Goal: Task Accomplishment & Management: Use online tool/utility

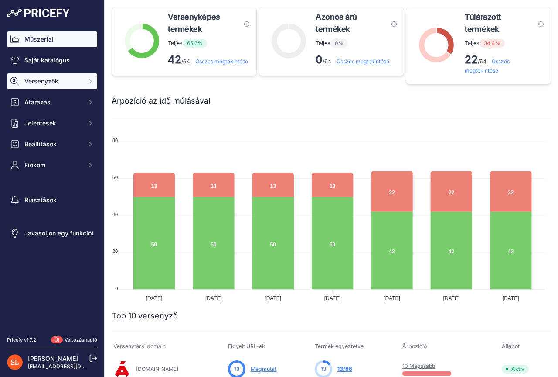
click at [38, 86] on button "Versenyzők" at bounding box center [52, 81] width 90 height 16
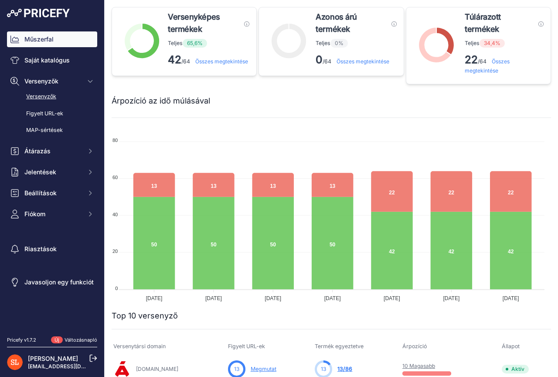
click at [39, 97] on font "Versenyzők" at bounding box center [41, 96] width 30 height 7
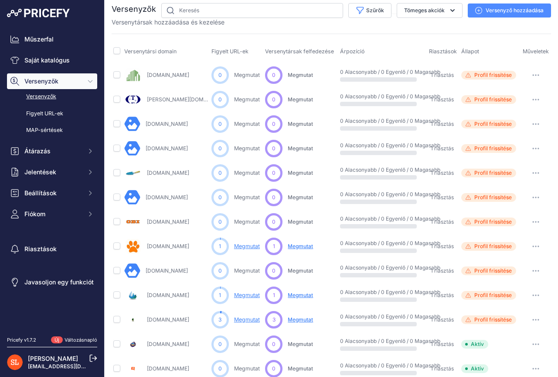
scroll to position [17, 0]
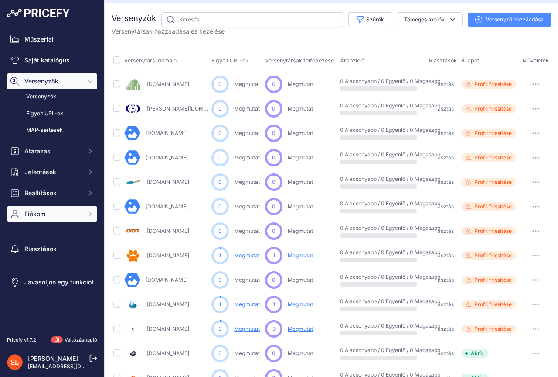
click at [38, 214] on font "Fiókom" at bounding box center [34, 213] width 21 height 7
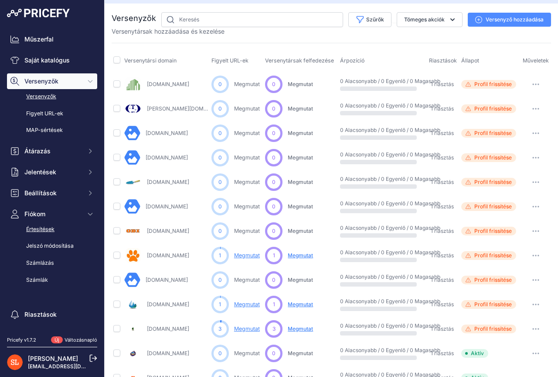
click at [36, 229] on font "Értesítések" at bounding box center [40, 229] width 28 height 7
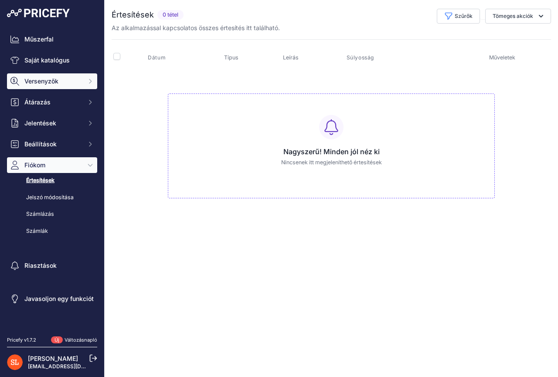
click at [56, 84] on font "Versenyzők" at bounding box center [41, 80] width 34 height 7
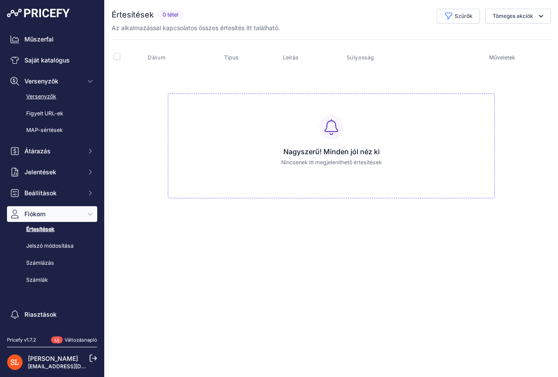
click at [42, 99] on font "Versenyzők" at bounding box center [41, 96] width 30 height 7
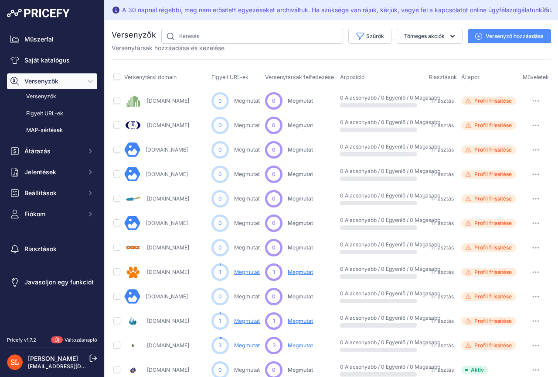
click at [494, 34] on font "Versenyző hozzáadása" at bounding box center [515, 36] width 58 height 7
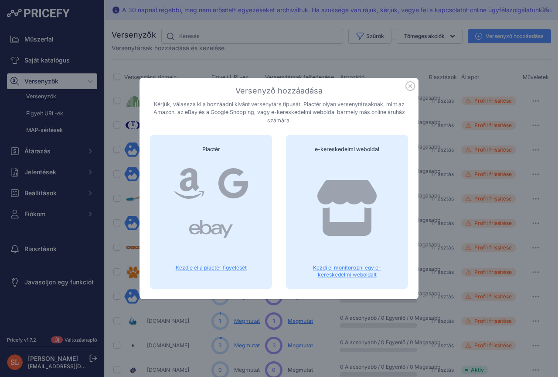
click at [365, 268] on font "Kezdj el monitorozni egy e-kereskedelmi weboldalt" at bounding box center [347, 271] width 68 height 14
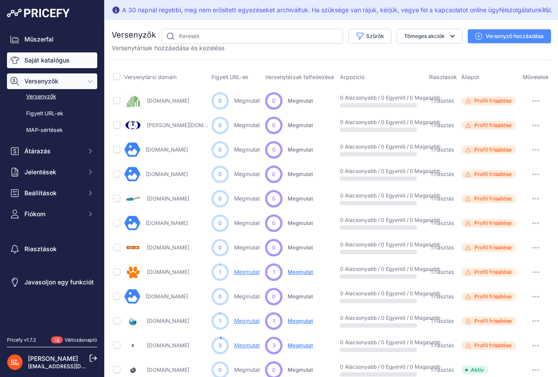
click at [42, 64] on font "Saját katalógus" at bounding box center [46, 60] width 45 height 9
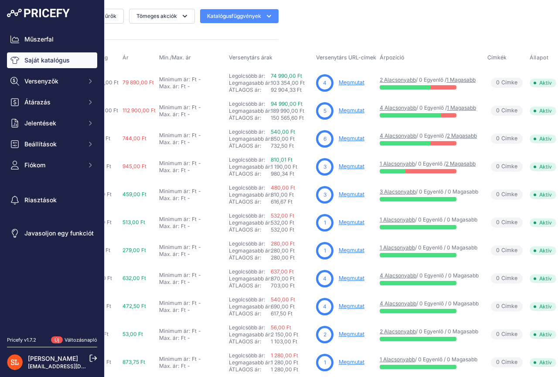
scroll to position [0, 279]
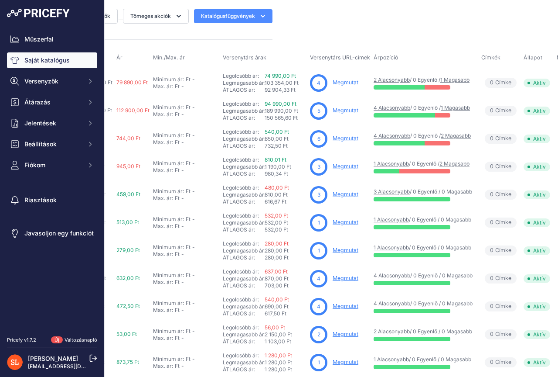
click at [344, 81] on font "Megmutat" at bounding box center [346, 82] width 26 height 7
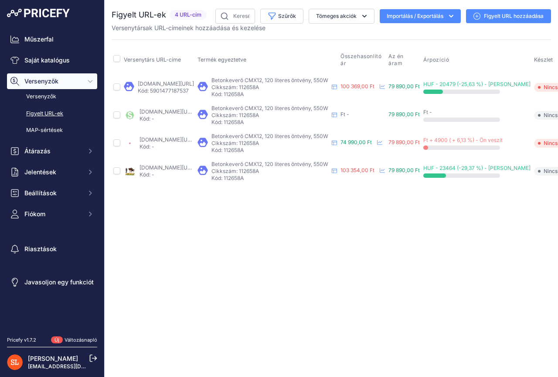
click at [490, 17] on font "Figyelt URL hozzáadása" at bounding box center [514, 16] width 60 height 7
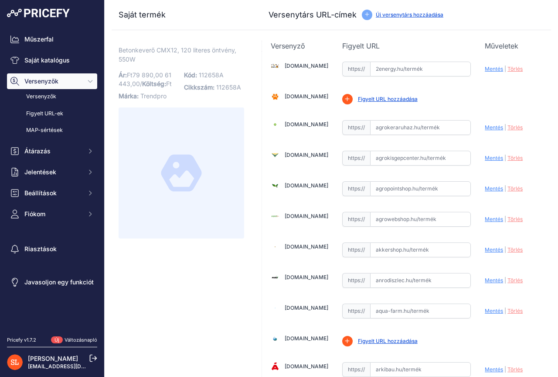
click at [418, 11] on font "Új versenytárs hozzáadása" at bounding box center [410, 14] width 68 height 7
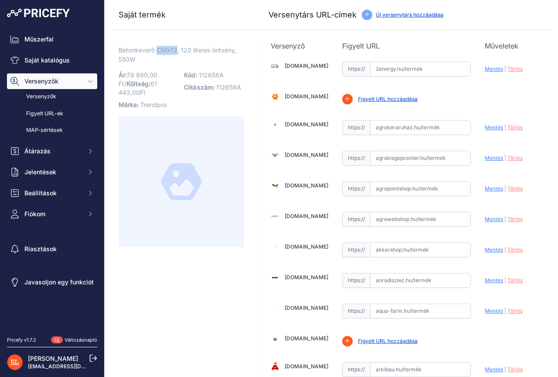
drag, startPoint x: 157, startPoint y: 51, endPoint x: 175, endPoint y: 51, distance: 18.8
click at [175, 51] on font "Betonkeverő CMX12, 120 literes öntvény, 550W" at bounding box center [178, 54] width 118 height 17
drag, startPoint x: 144, startPoint y: 47, endPoint x: 131, endPoint y: 52, distance: 14.1
click at [144, 47] on font "Betonkeverő CMX12, 120 literes öntvény, 550W" at bounding box center [178, 54] width 118 height 17
drag, startPoint x: 118, startPoint y: 50, endPoint x: 177, endPoint y: 53, distance: 58.5
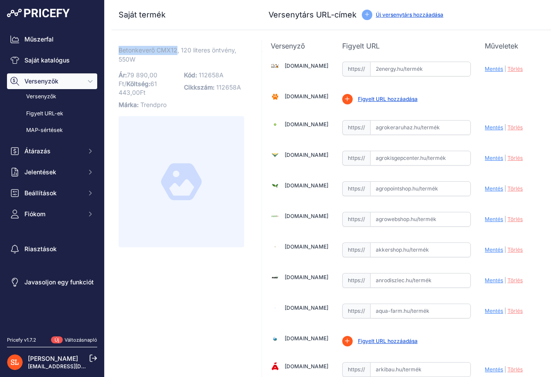
copy font "Betonkeverő CMX12"
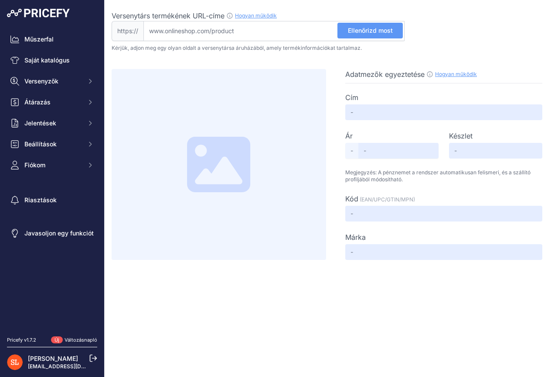
click at [250, 33] on input "Versenytárs termékének URL-címe Hogyan működik Ahhoz, hogy létrehozhassuk a ver…" at bounding box center [274, 31] width 261 height 20
